Goal: Task Accomplishment & Management: Use online tool/utility

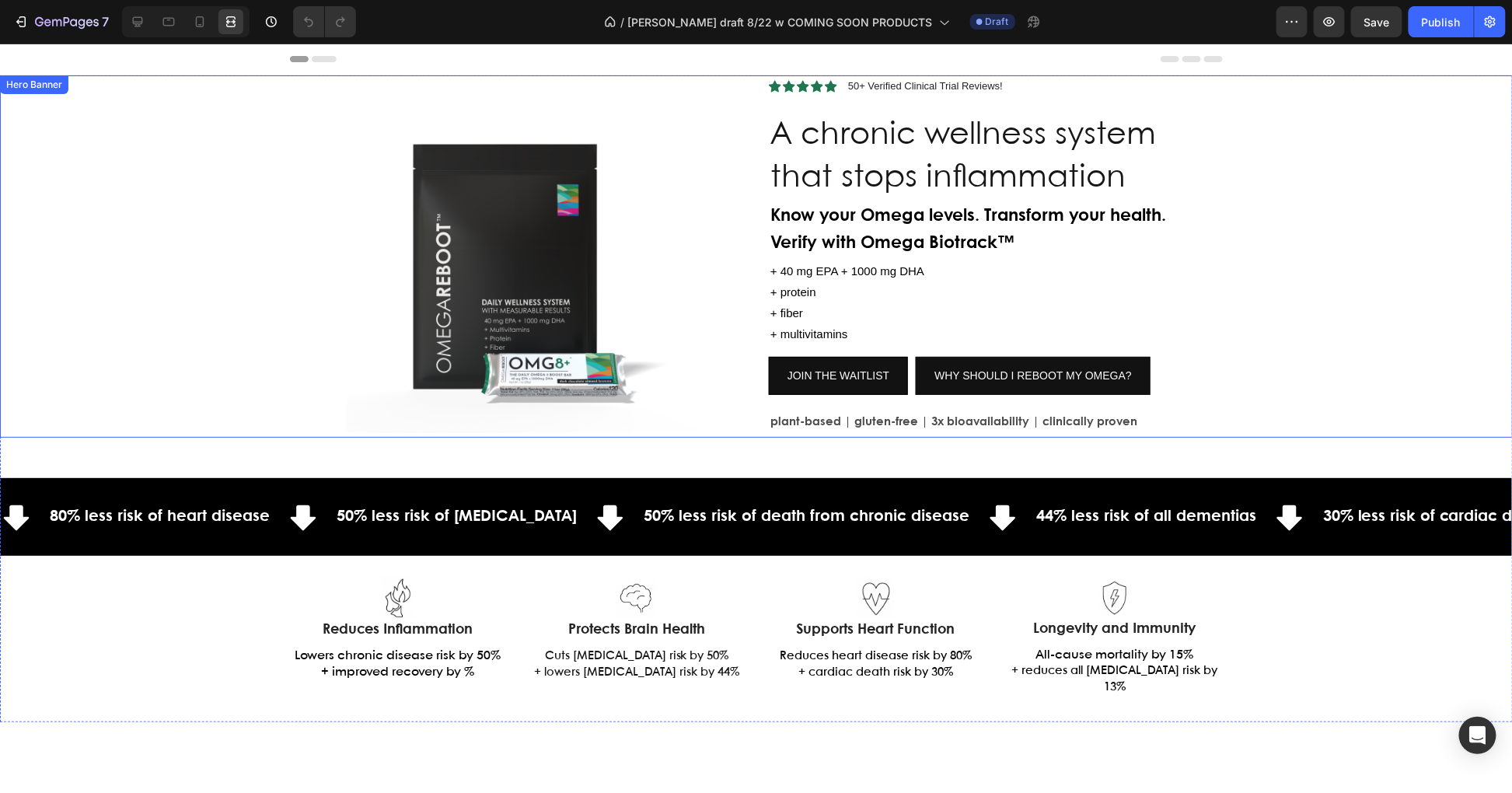
click at [1370, 310] on div "Background Image" at bounding box center [756, 256] width 1513 height 363
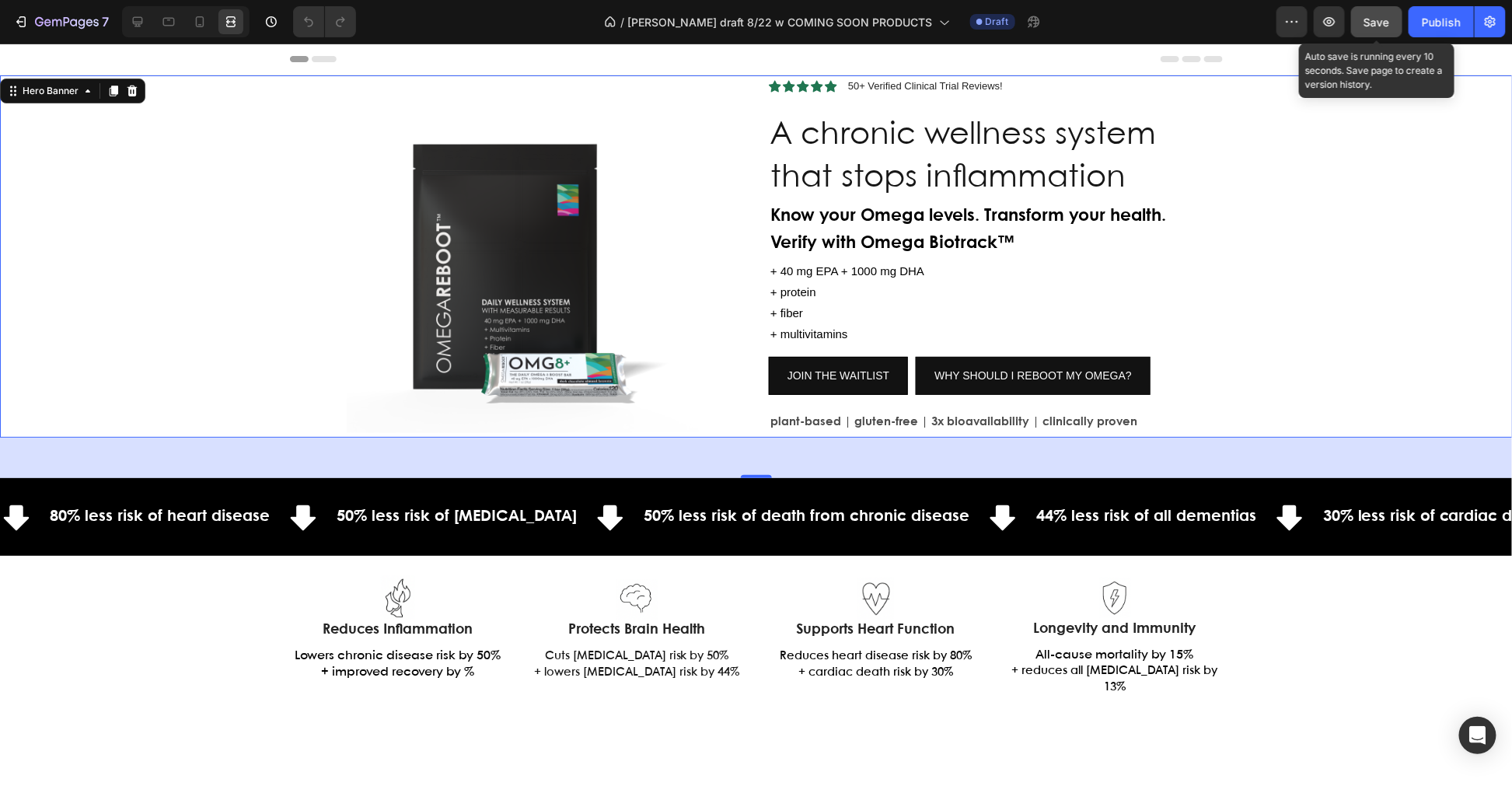
click at [1366, 28] on div "Save" at bounding box center [1377, 22] width 26 height 16
click at [1445, 162] on div "Background Image" at bounding box center [756, 256] width 1513 height 363
click at [1422, 65] on div "Header" at bounding box center [756, 59] width 1513 height 32
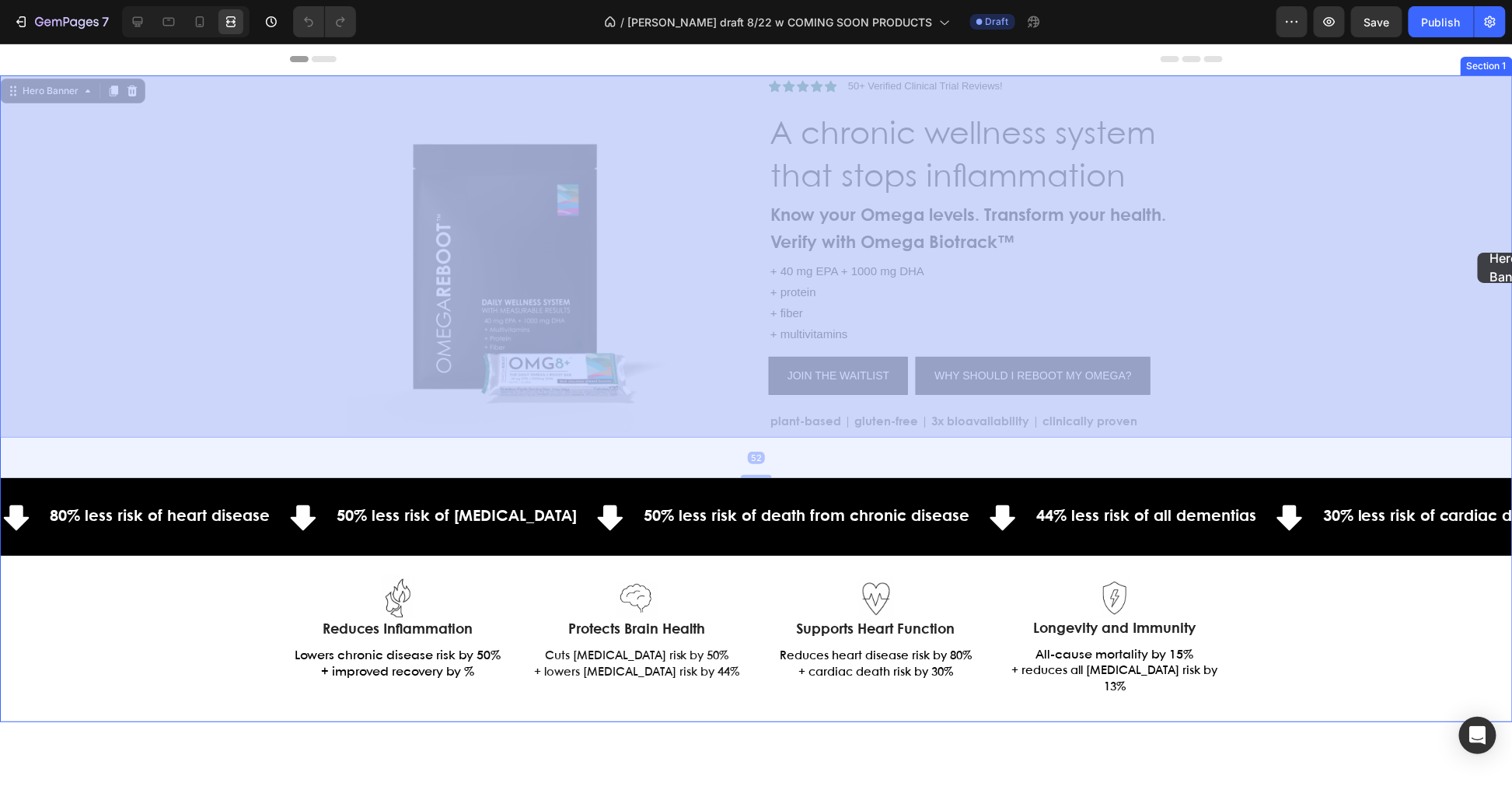
drag, startPoint x: 1488, startPoint y: 252, endPoint x: 1479, endPoint y: 252, distance: 9.0
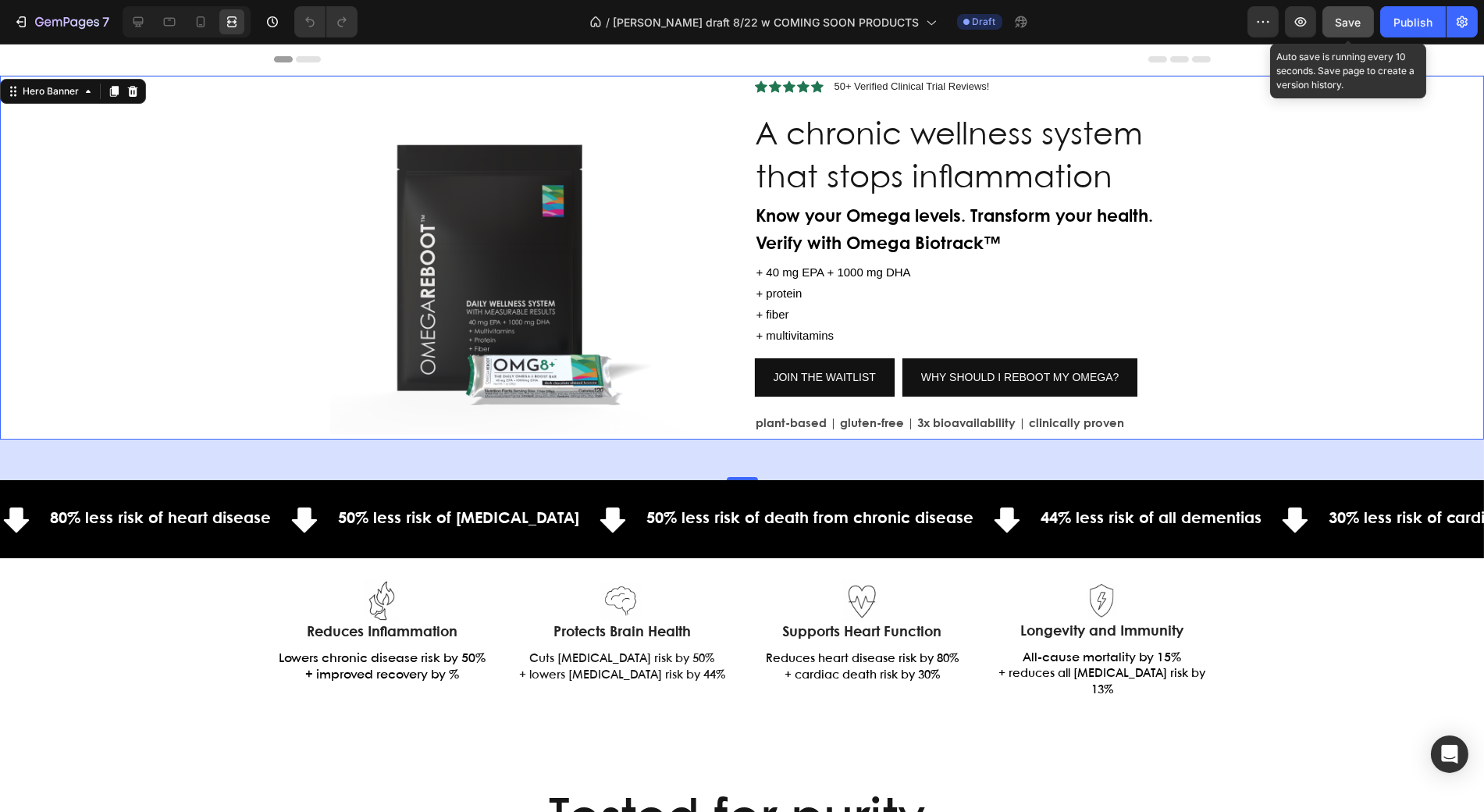
click at [1344, 27] on span "Save" at bounding box center [1348, 21] width 26 height 13
